Goal: Check status: Check status

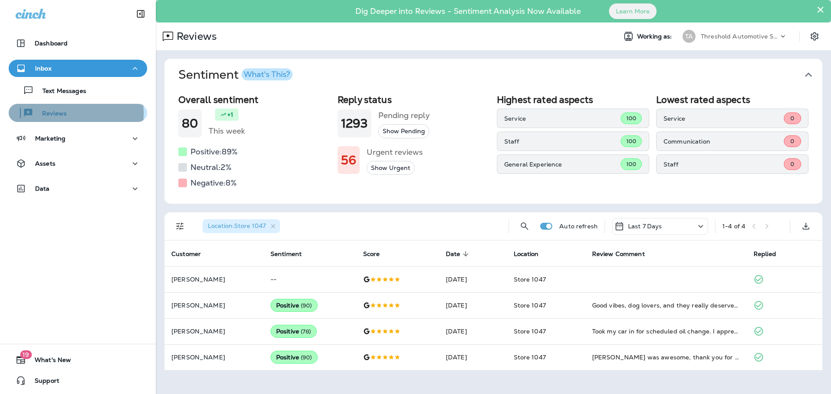
click at [63, 113] on p "Reviews" at bounding box center [49, 114] width 33 height 8
click at [643, 226] on p "Last 7 Days" at bounding box center [645, 226] width 34 height 7
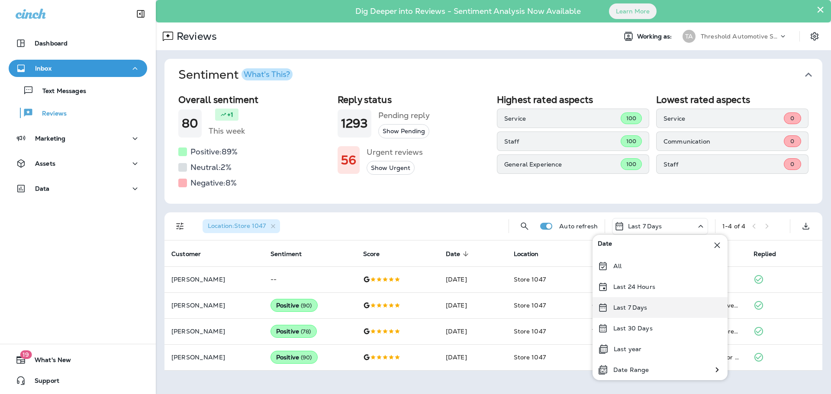
click at [650, 306] on div "Last 7 Days" at bounding box center [660, 307] width 135 height 21
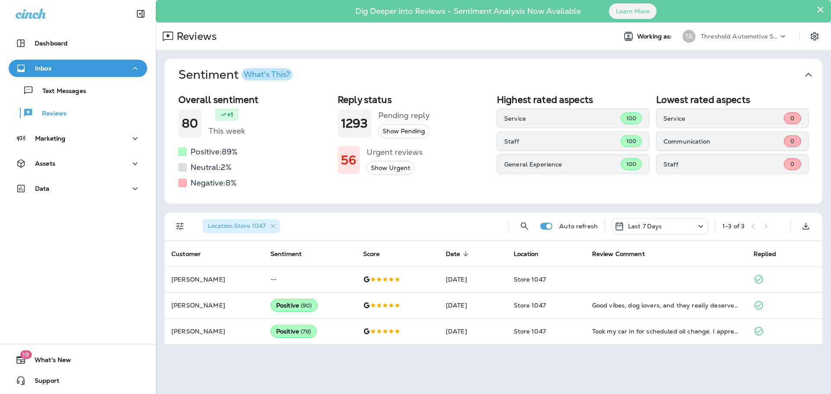
click at [630, 227] on p "Last 7 Days" at bounding box center [645, 226] width 34 height 7
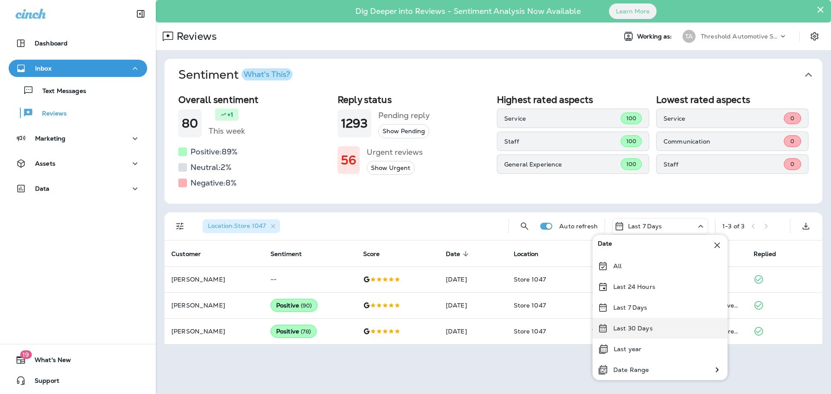
click at [636, 327] on p "Last 30 Days" at bounding box center [632, 328] width 39 height 7
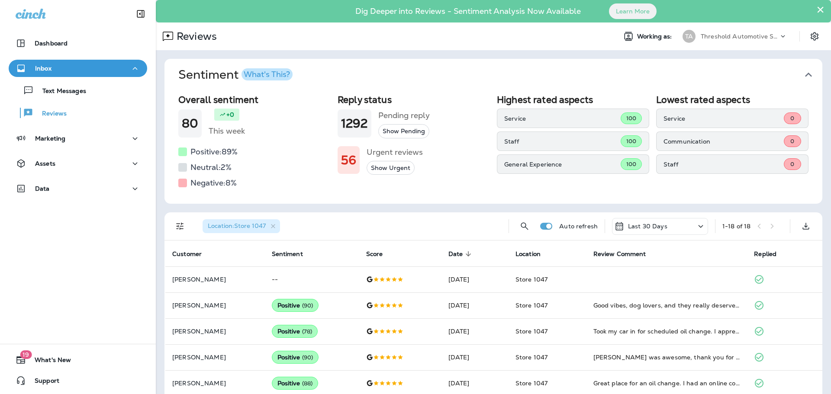
click at [635, 223] on p "Last 30 Days" at bounding box center [647, 226] width 39 height 7
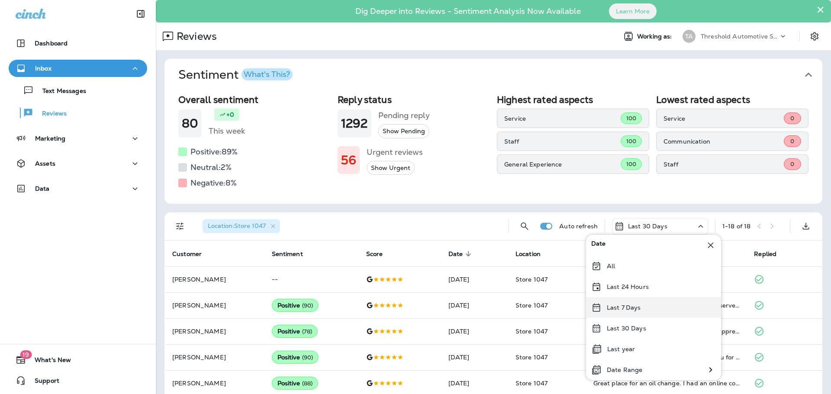
click at [623, 310] on p "Last 7 Days" at bounding box center [624, 307] width 34 height 7
